Goal: Transaction & Acquisition: Obtain resource

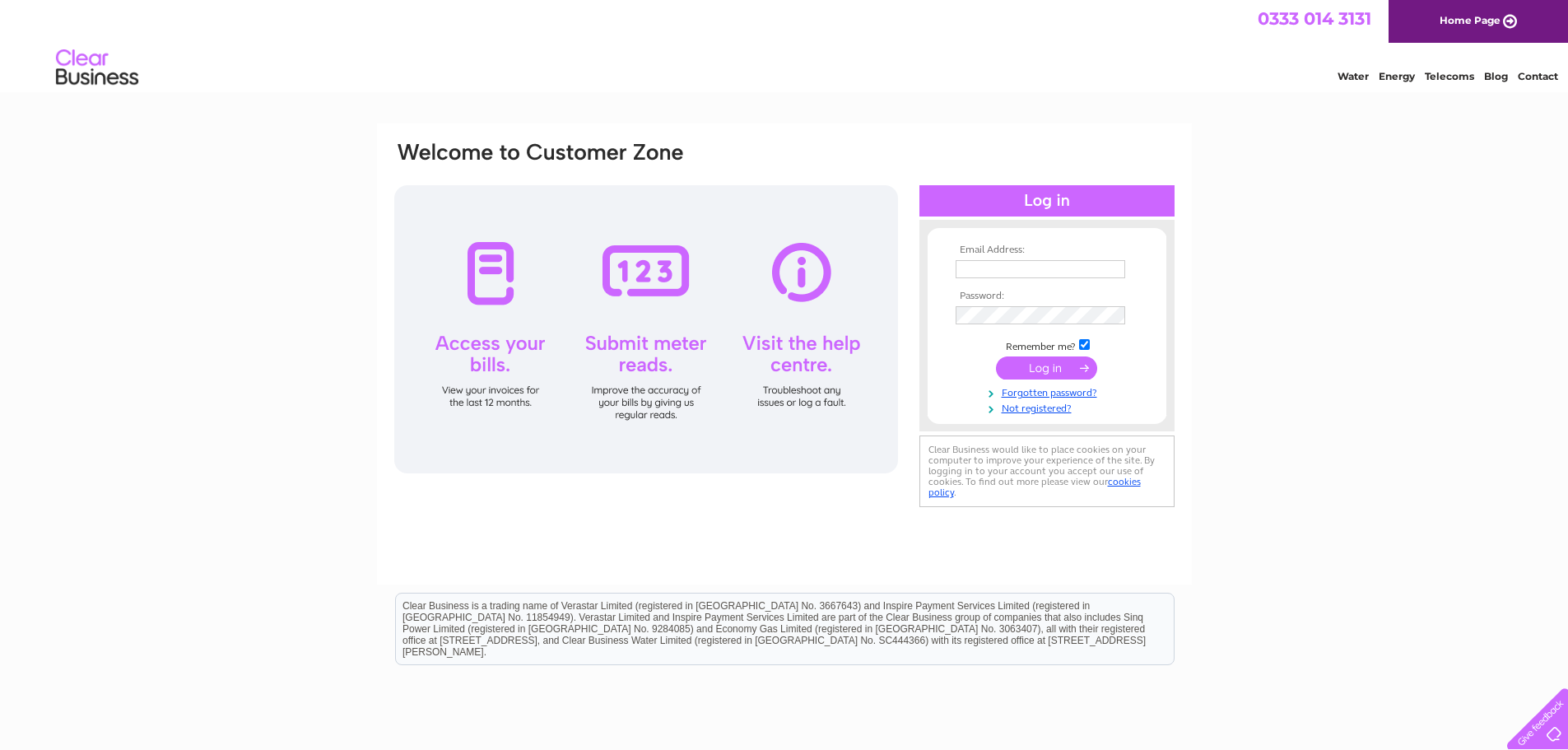
type input "[EMAIL_ADDRESS][DOMAIN_NAME]"
click at [1050, 363] on input "submit" at bounding box center [1046, 368] width 101 height 23
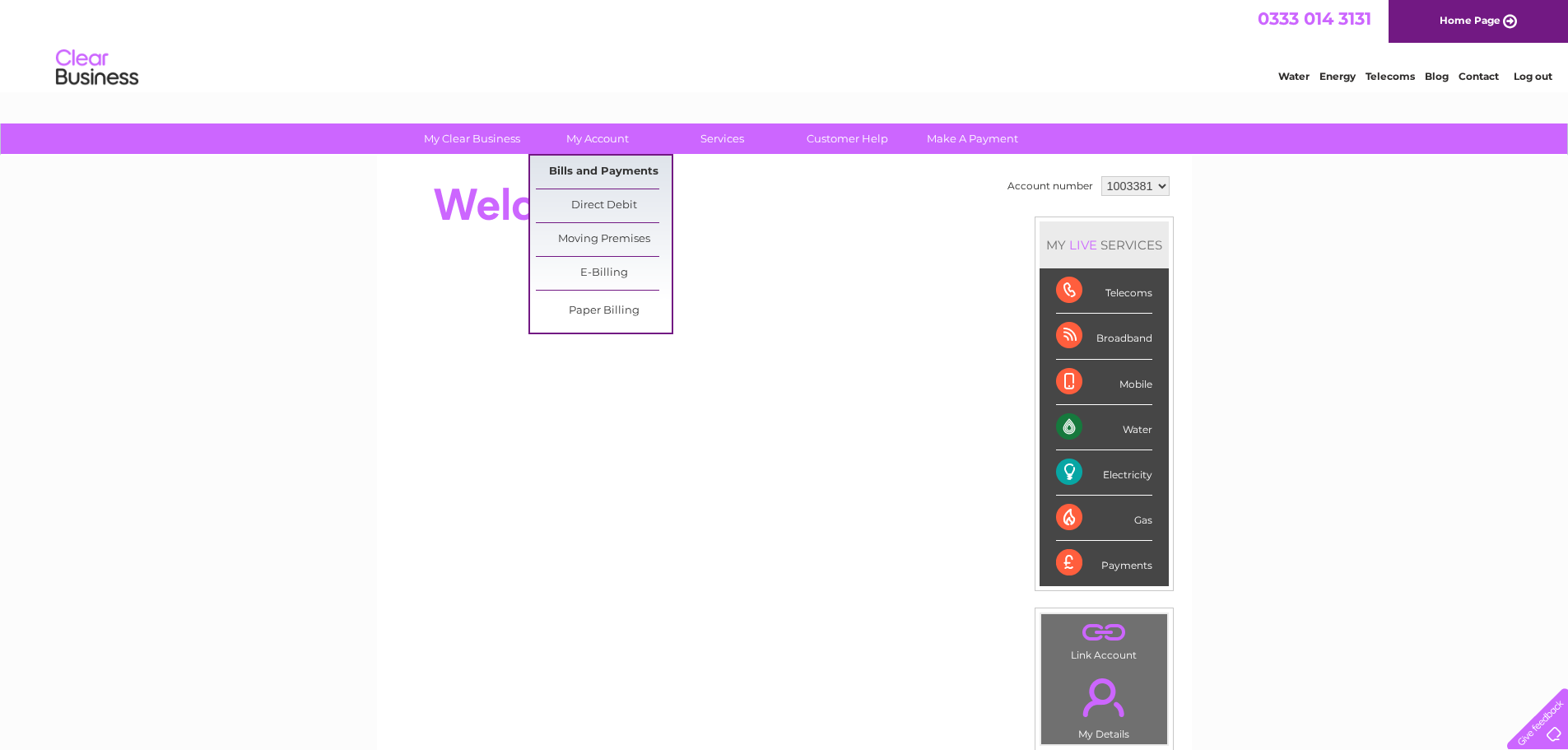
click at [597, 166] on link "Bills and Payments" at bounding box center [603, 171] width 136 height 33
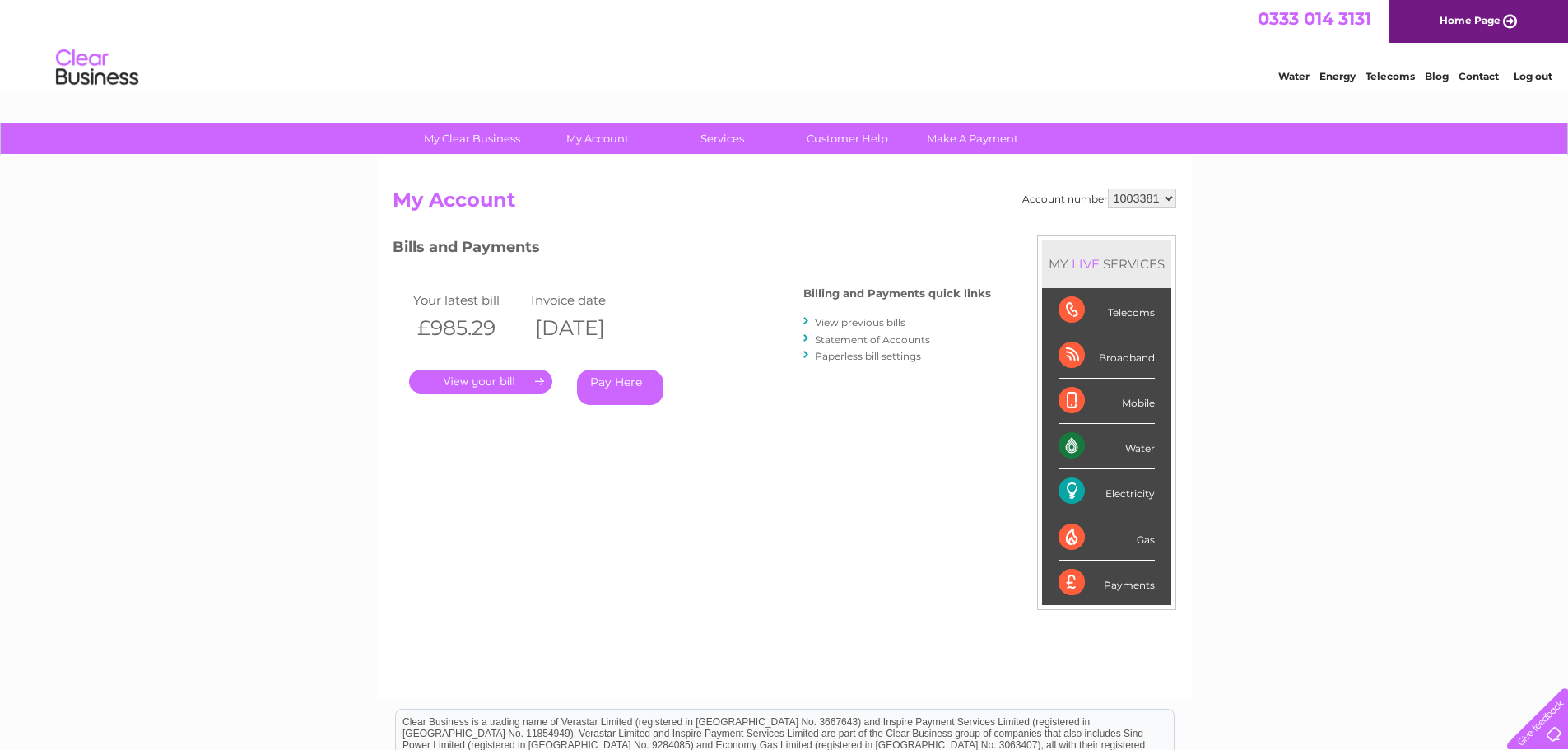
click at [461, 384] on link "." at bounding box center [481, 381] width 144 height 24
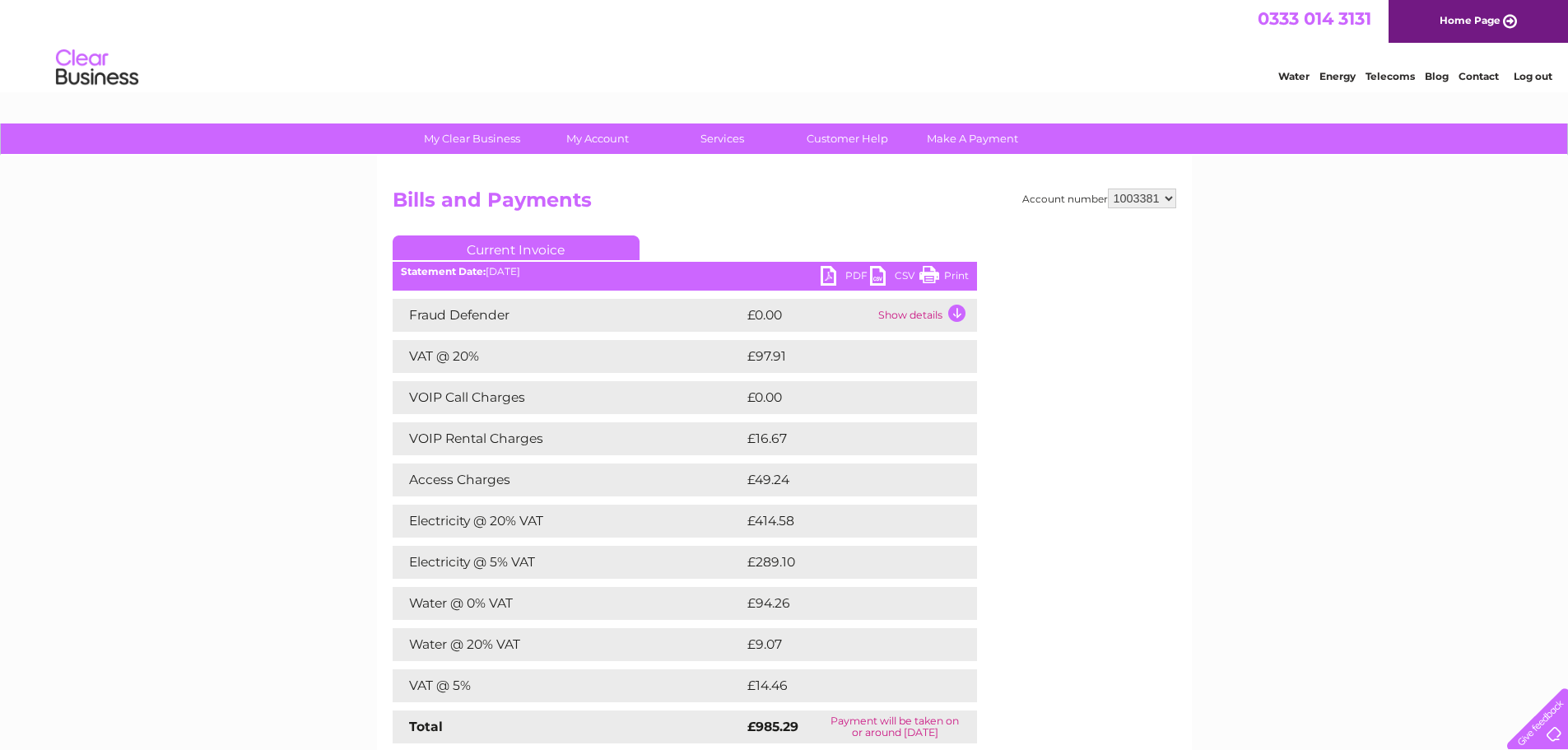
click at [851, 272] on link "PDF" at bounding box center [845, 278] width 49 height 24
